Goal: Browse casually

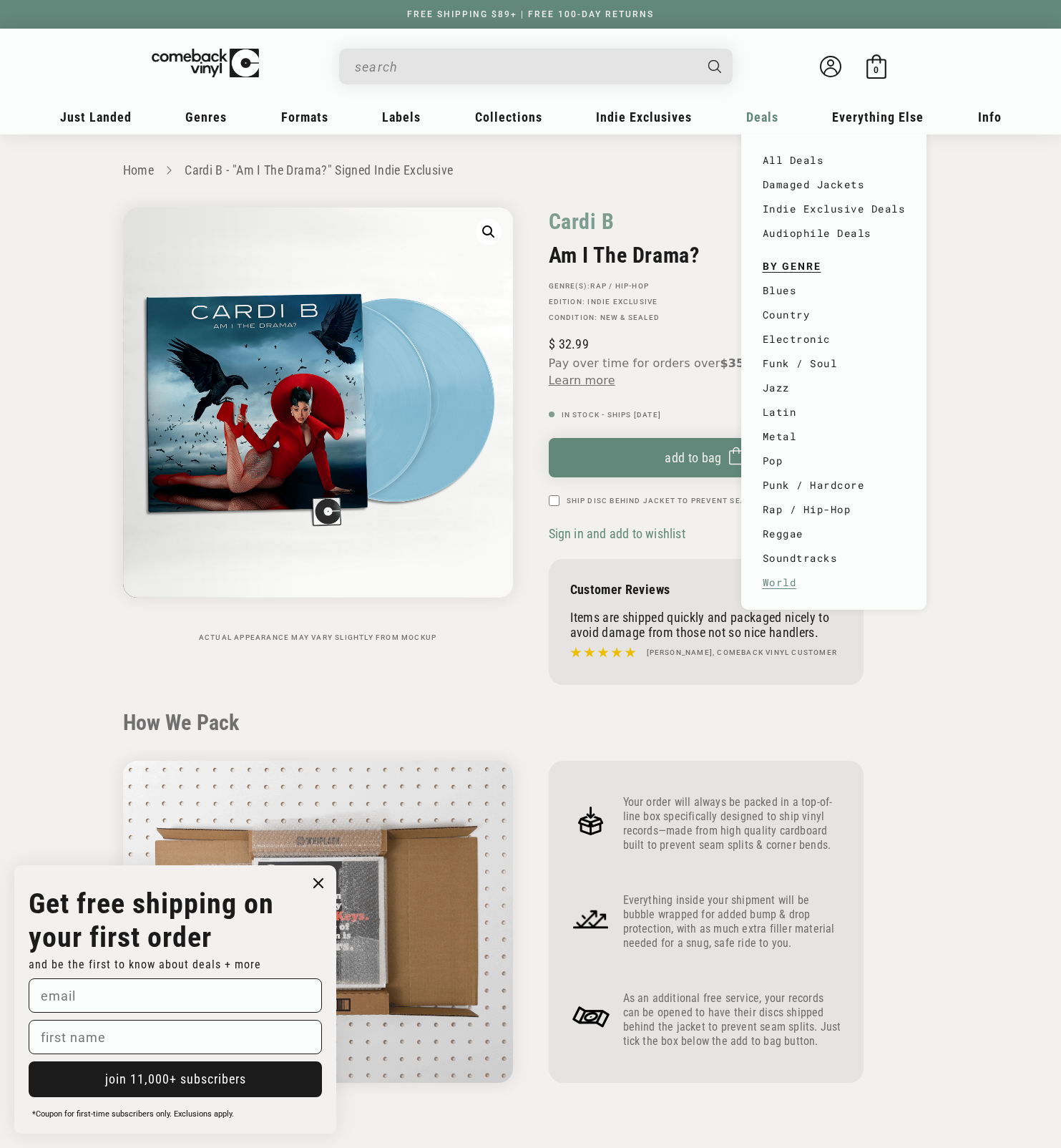
click at [783, 584] on link "World" at bounding box center [834, 583] width 143 height 25
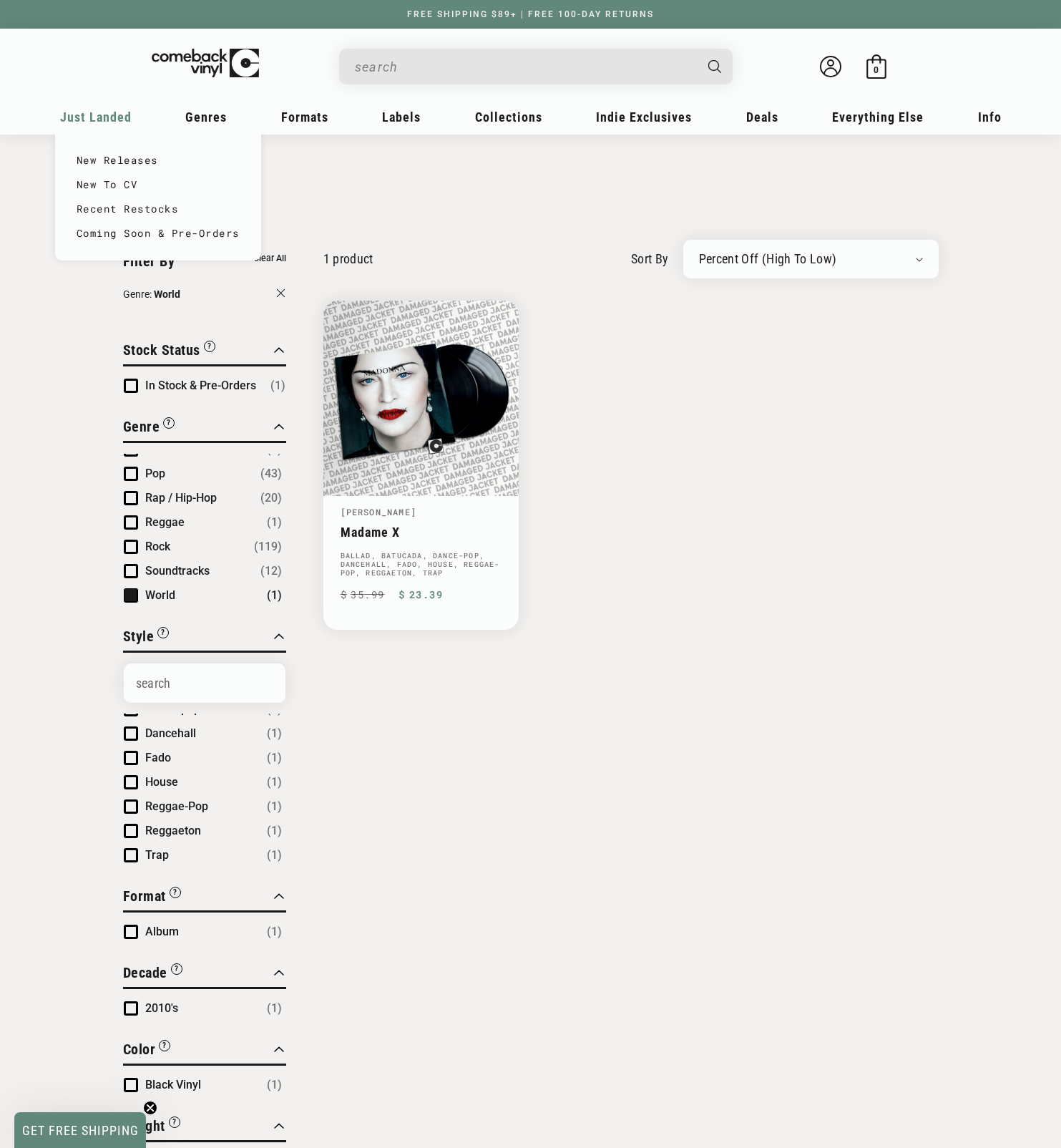
click at [110, 114] on span "Just Landed" at bounding box center [96, 118] width 72 height 15
click at [100, 161] on link "New Releases" at bounding box center [158, 160] width 163 height 25
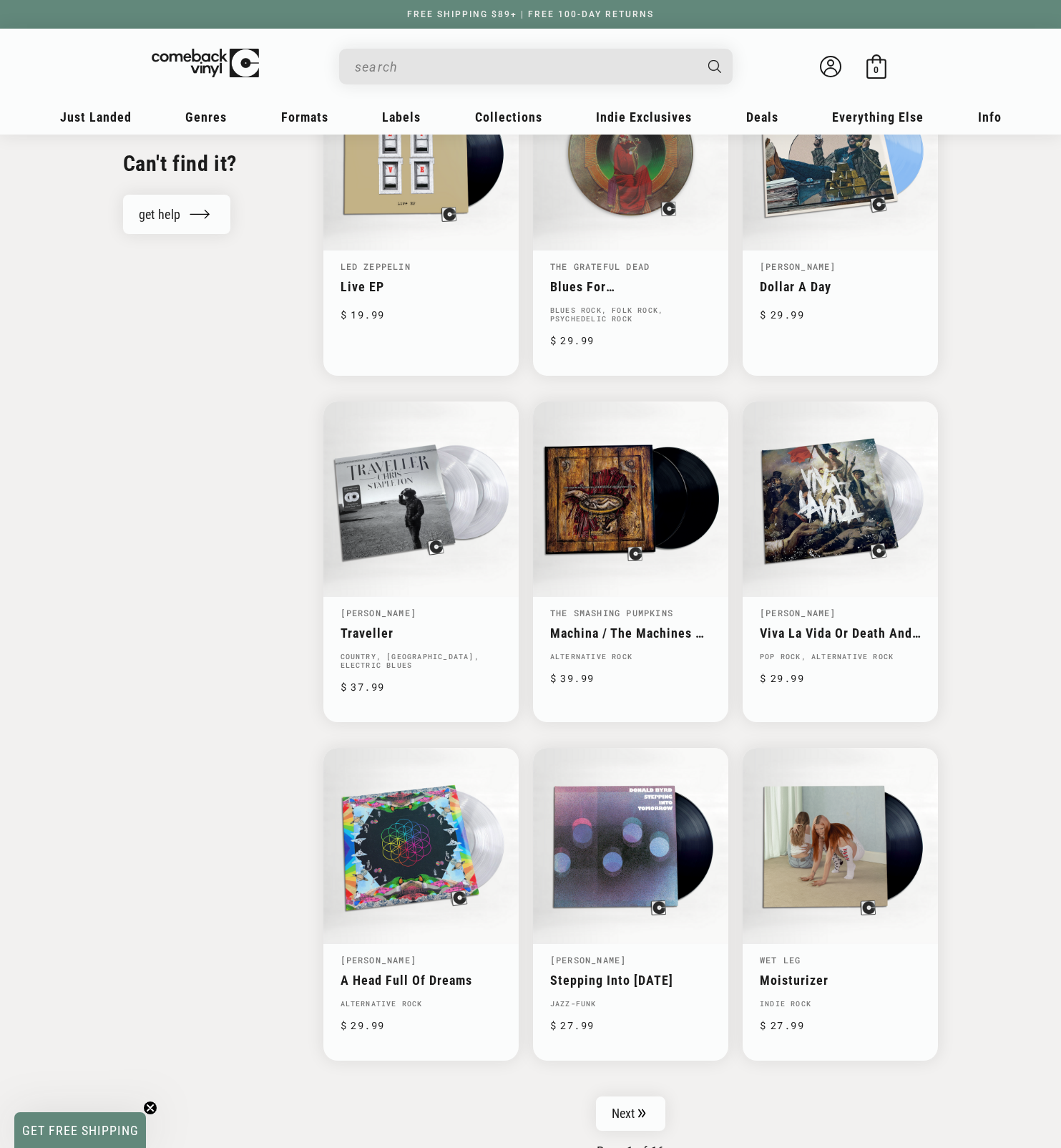
scroll to position [1616, 0]
